Goal: Task Accomplishment & Management: Manage account settings

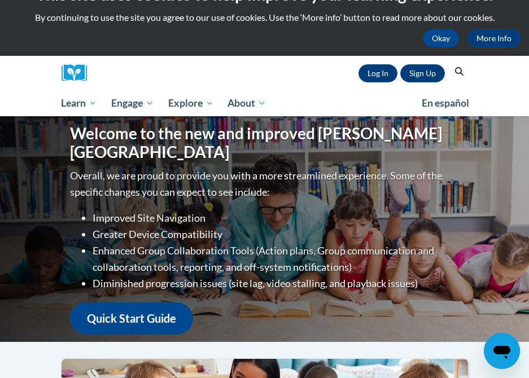
scroll to position [28, 0]
click at [414, 72] on link "Sign Up" at bounding box center [422, 73] width 45 height 18
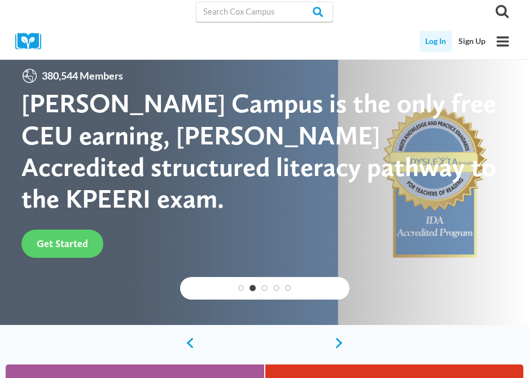
click at [441, 43] on link "Log In" at bounding box center [436, 41] width 33 height 21
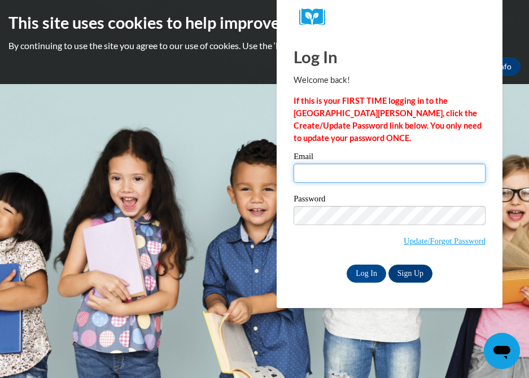
type input "monserratm.moronidelgadillo01@paulding.k12.ga.us"
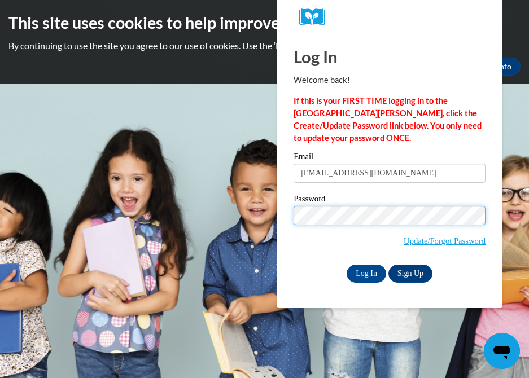
click at [365, 272] on input "Log In" at bounding box center [367, 274] width 40 height 18
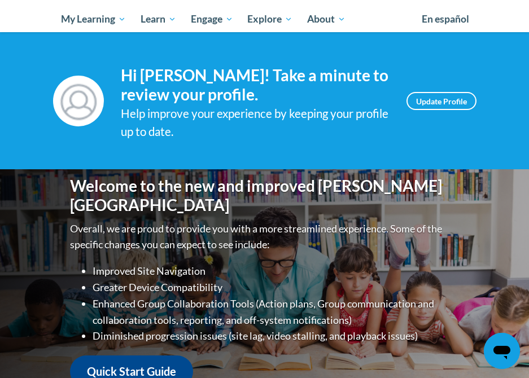
scroll to position [104, 0]
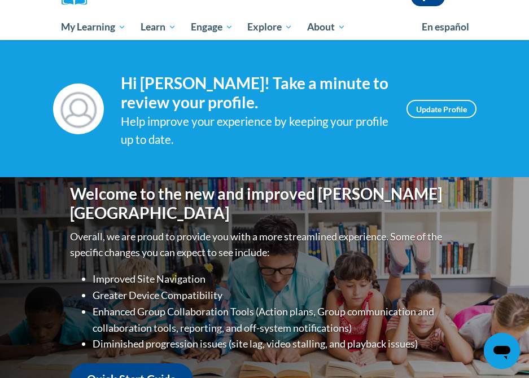
click at [123, 27] on span "My Learning" at bounding box center [93, 27] width 65 height 14
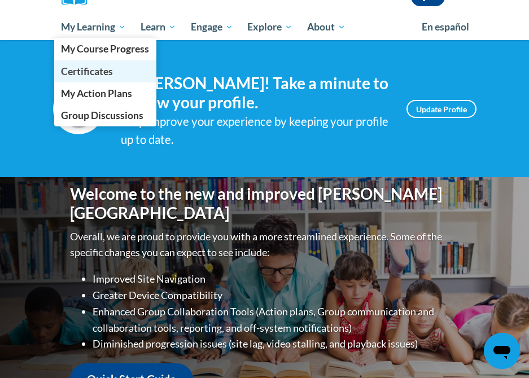
click at [112, 68] on span "Certificates" at bounding box center [87, 72] width 52 height 12
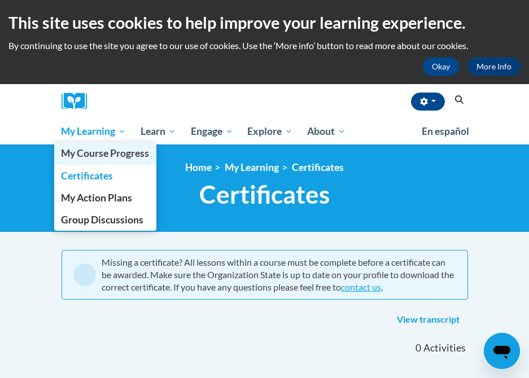
click at [114, 155] on span "My Course Progress" at bounding box center [105, 153] width 88 height 12
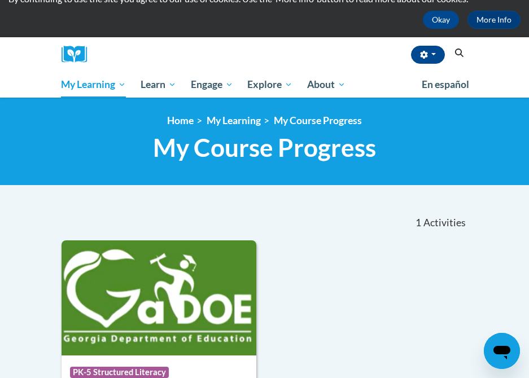
scroll to position [29, 0]
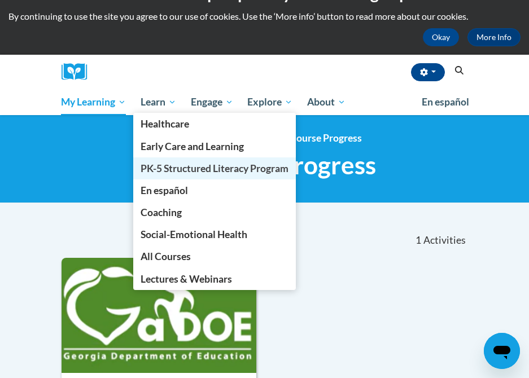
click at [221, 169] on span "PK-5 Structured Literacy Program" at bounding box center [215, 169] width 148 height 12
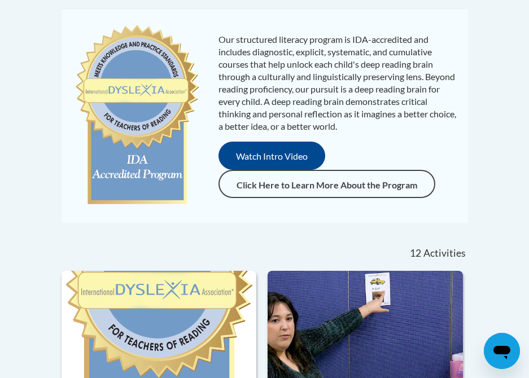
scroll to position [225, 0]
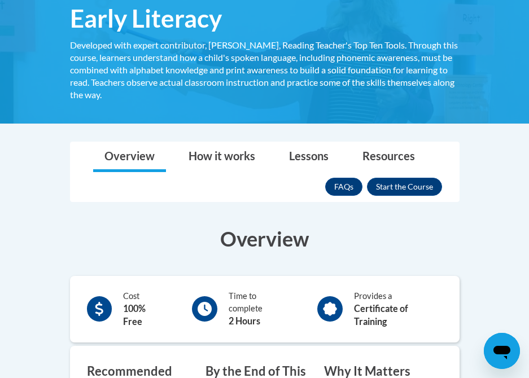
scroll to position [194, 0]
